Goal: Find specific page/section: Find specific page/section

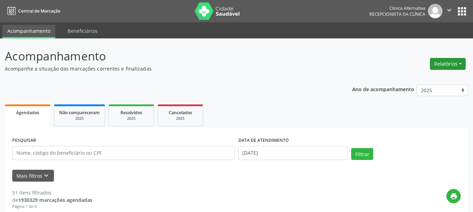
click at [450, 64] on button "Relatórios" at bounding box center [448, 64] width 36 height 12
click at [427, 78] on link "Agendamentos" at bounding box center [427, 79] width 75 height 10
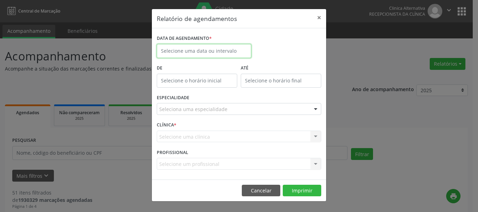
click at [216, 55] on input "text" at bounding box center [204, 51] width 94 height 14
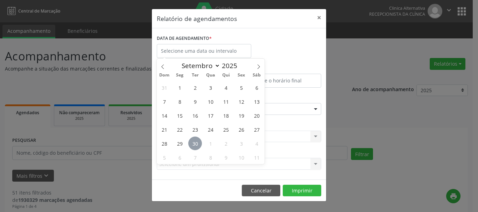
click at [197, 143] on span "30" at bounding box center [195, 144] width 14 height 14
type input "[DATE]"
click at [197, 143] on span "30" at bounding box center [195, 144] width 14 height 14
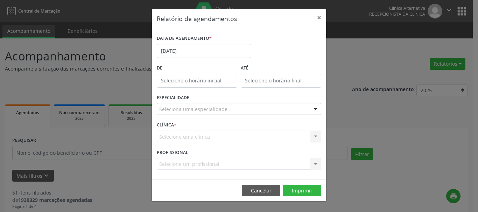
click at [197, 143] on div "CLÍNICA * Selecione uma clínica Nenhum resultado encontrado para: " " Não há ne…" at bounding box center [239, 133] width 168 height 27
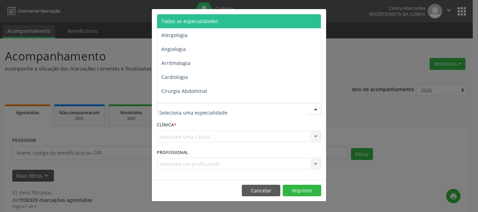
click at [247, 109] on div at bounding box center [239, 109] width 164 height 12
click at [211, 21] on span "Todas as especialidades" at bounding box center [189, 21] width 57 height 7
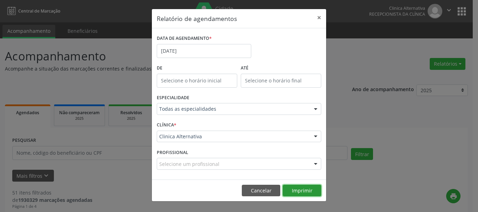
click at [304, 189] on button "Imprimir" at bounding box center [302, 191] width 38 height 12
